Goal: Information Seeking & Learning: Learn about a topic

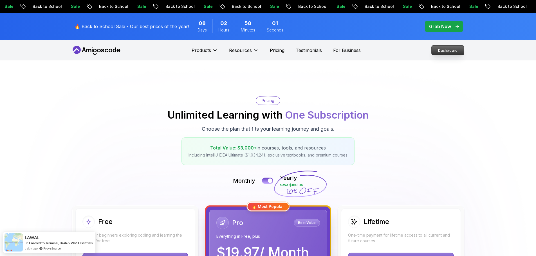
click at [446, 46] on link "Dashboard" at bounding box center [447, 50] width 33 height 10
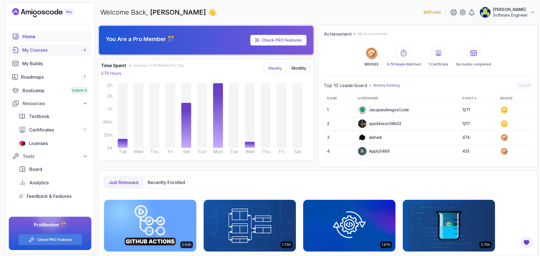
click at [42, 48] on div "My Courses 4" at bounding box center [55, 50] width 66 height 7
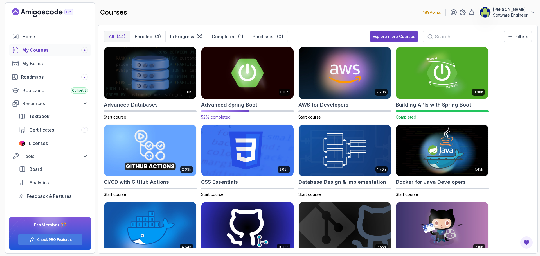
click at [258, 76] on img at bounding box center [247, 73] width 97 height 54
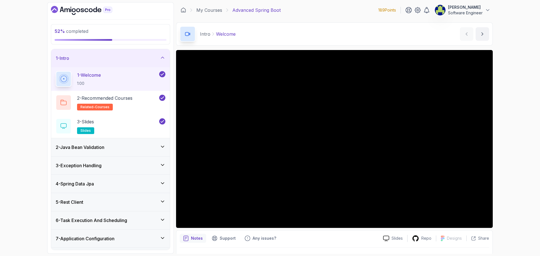
click at [168, 58] on div "1 - Intro" at bounding box center [110, 58] width 119 height 18
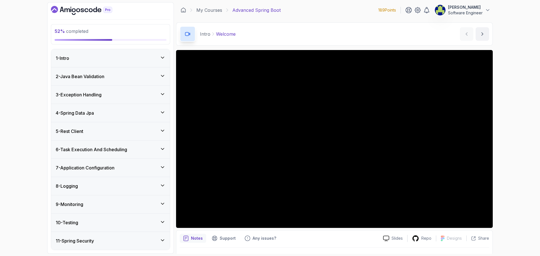
click at [161, 132] on icon at bounding box center [163, 131] width 6 height 6
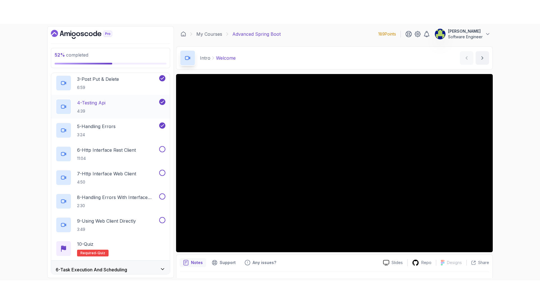
scroll to position [141, 0]
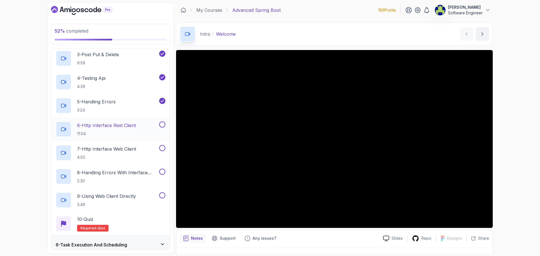
click at [161, 134] on button "6 - Http Interface Rest Client 11:04" at bounding box center [111, 129] width 110 height 16
